Goal: Find specific page/section: Find specific page/section

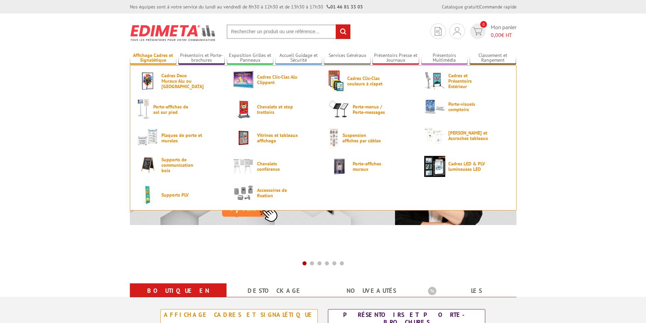
click at [159, 57] on link "Affichage Cadres et Signalétique" at bounding box center [153, 58] width 47 height 11
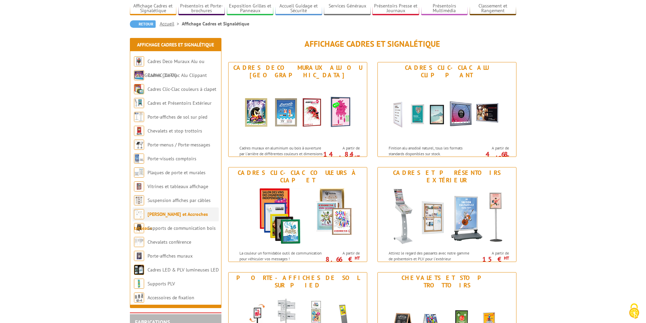
scroll to position [68, 0]
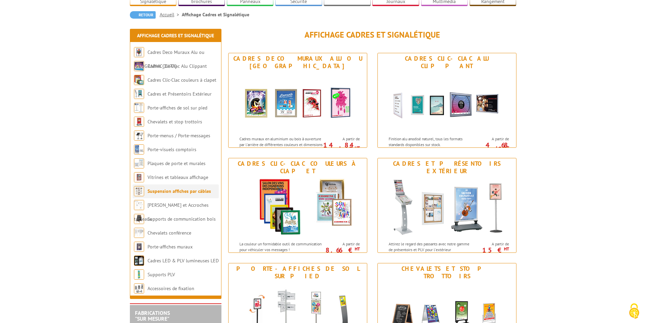
click at [176, 188] on link "Suspension affiches par câbles" at bounding box center [179, 191] width 63 height 6
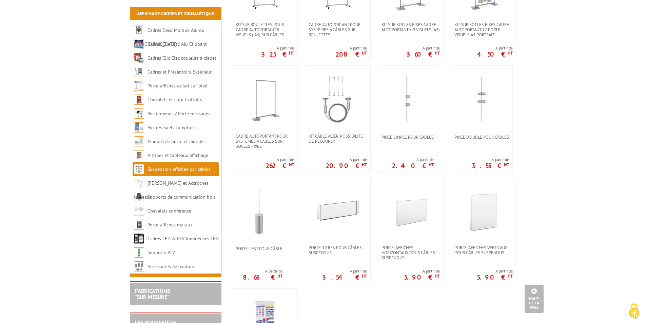
scroll to position [441, 0]
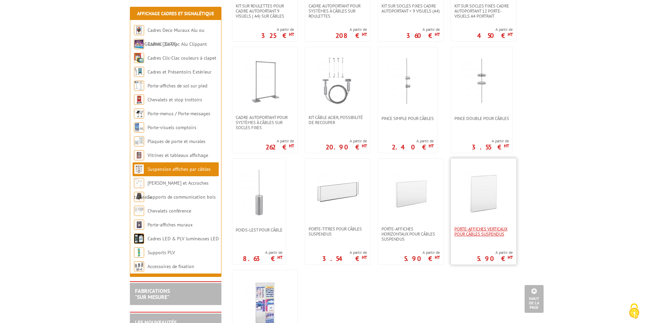
click at [482, 227] on span "Porte-affiches verticaux pour câbles suspendus" at bounding box center [483, 232] width 58 height 10
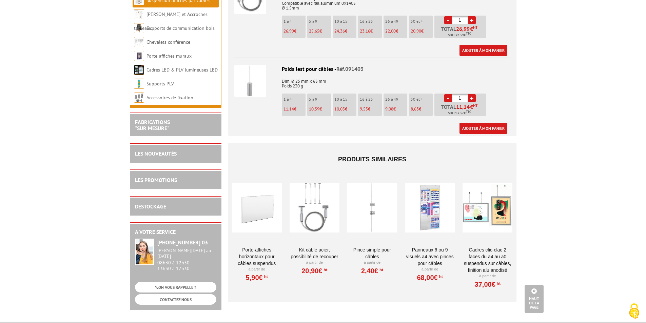
scroll to position [848, 0]
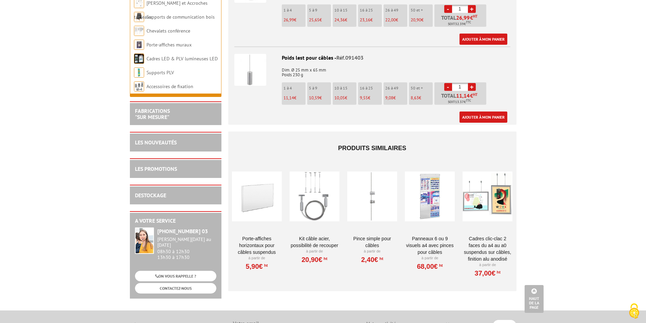
click at [316, 199] on div at bounding box center [315, 196] width 50 height 68
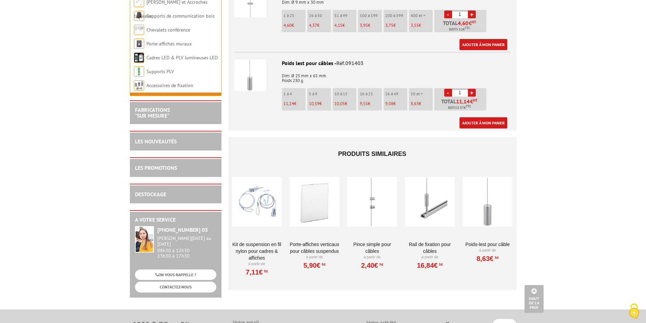
scroll to position [475, 0]
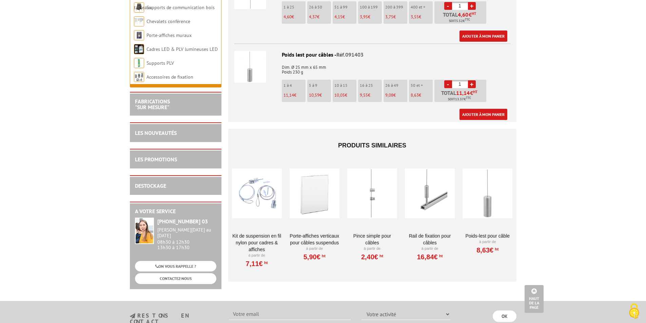
click at [318, 209] on div at bounding box center [315, 194] width 50 height 68
